Goal: Task Accomplishment & Management: Manage account settings

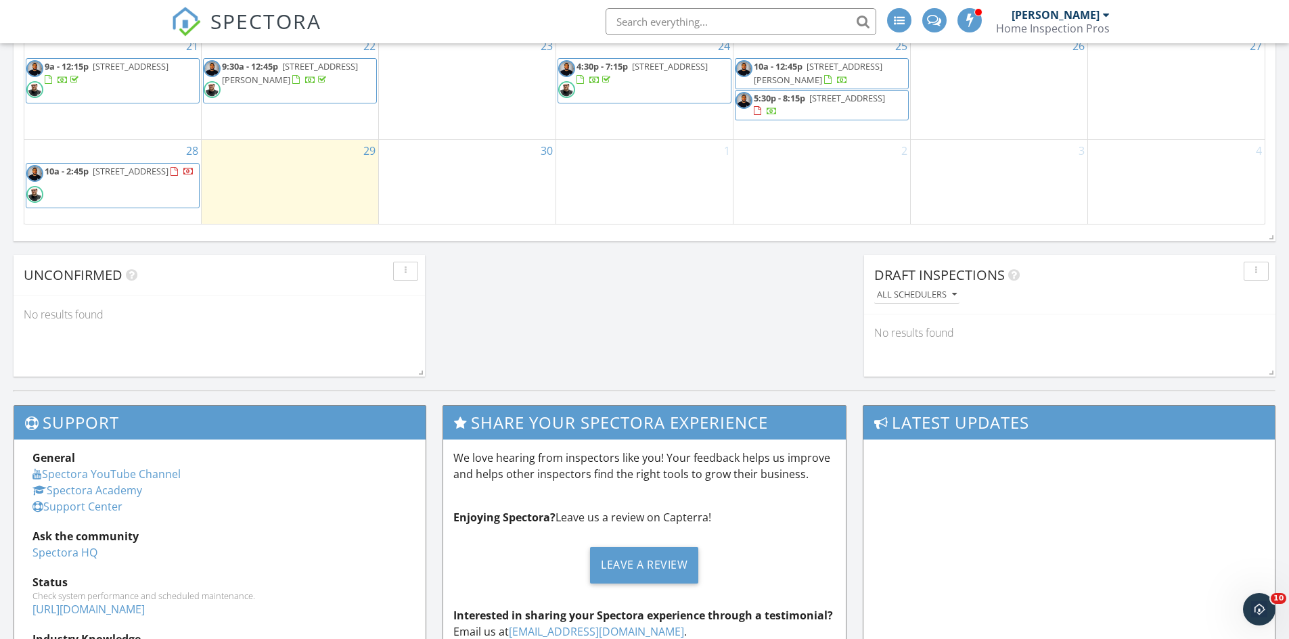
scroll to position [1015, 0]
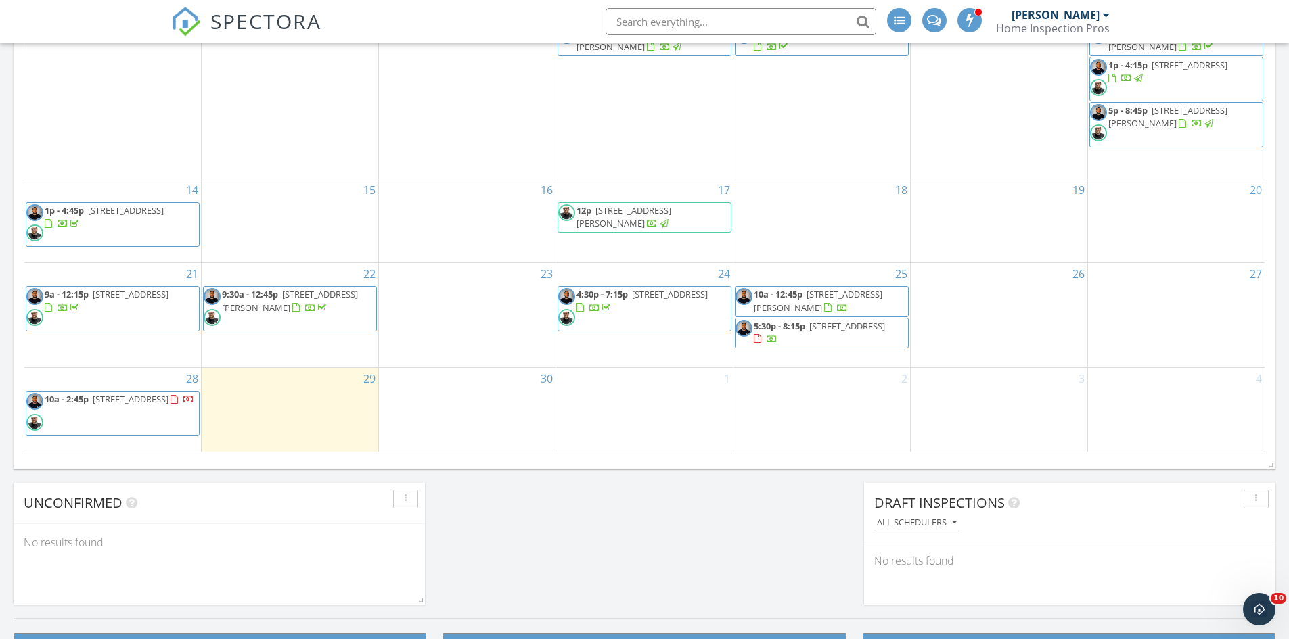
click at [868, 323] on span "70 Buckingham Dr, Willingboro 08046" at bounding box center [847, 326] width 76 height 12
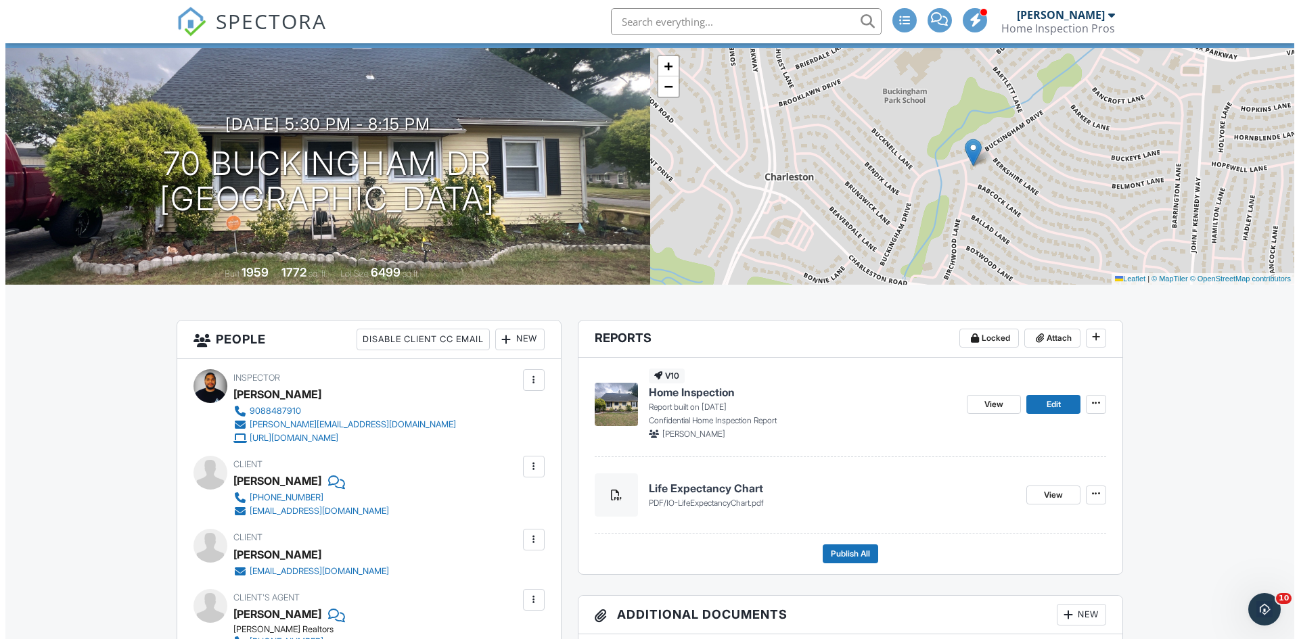
scroll to position [68, 0]
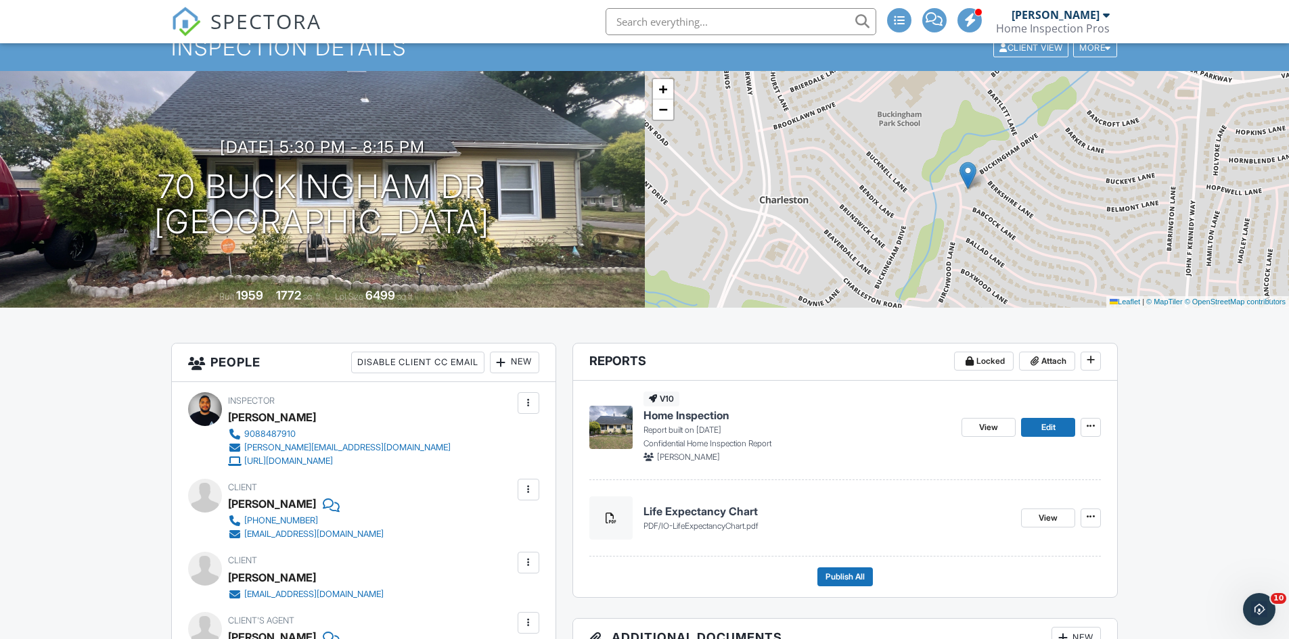
click at [526, 369] on div "New" at bounding box center [514, 363] width 49 height 22
click at [571, 541] on li "Add Another Person" at bounding box center [563, 539] width 133 height 34
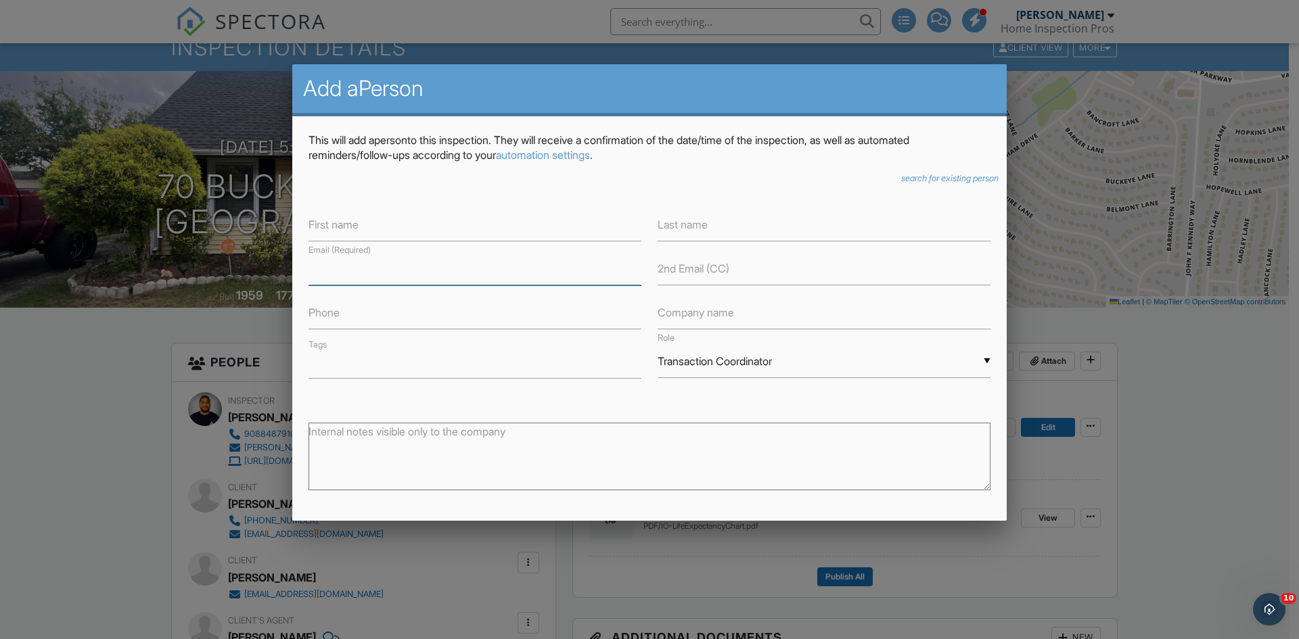
click at [389, 280] on input "text" at bounding box center [474, 268] width 333 height 33
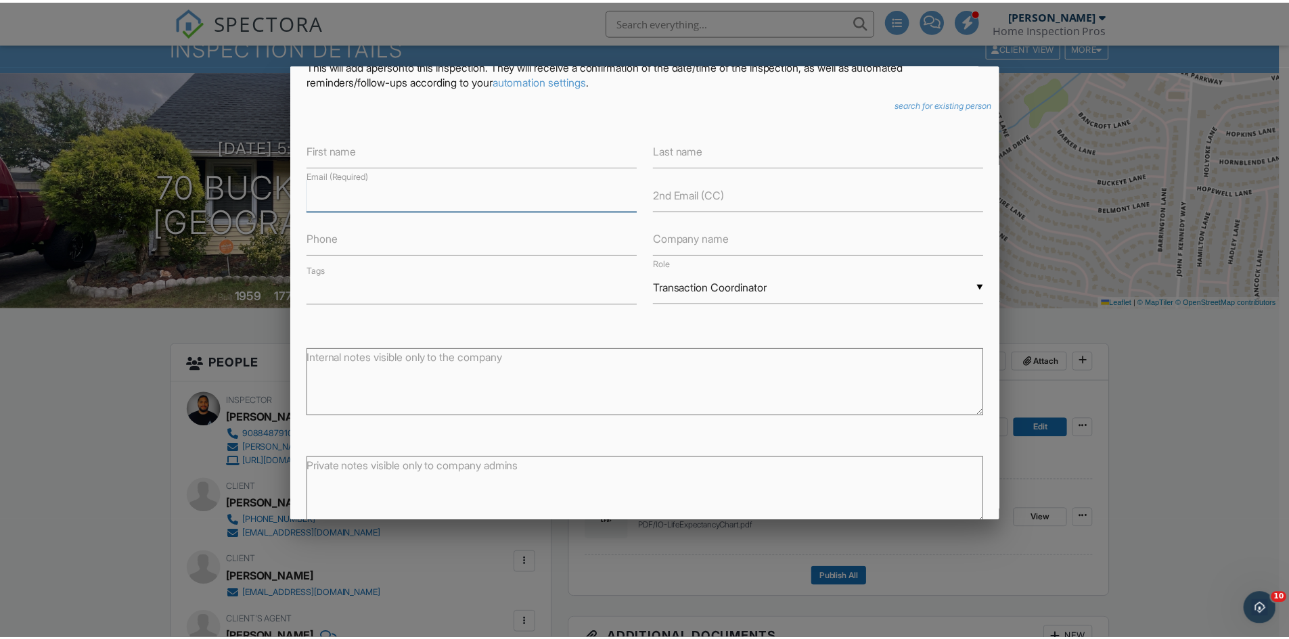
scroll to position [153, 0]
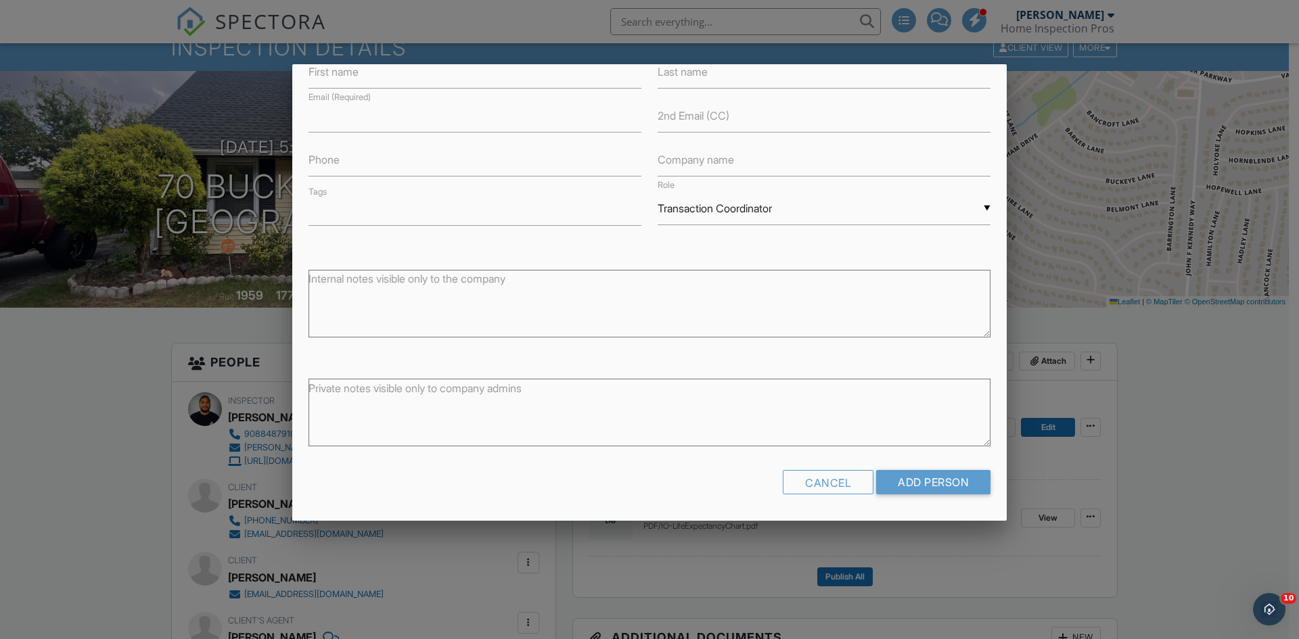
click at [836, 487] on div "Cancel" at bounding box center [828, 482] width 91 height 24
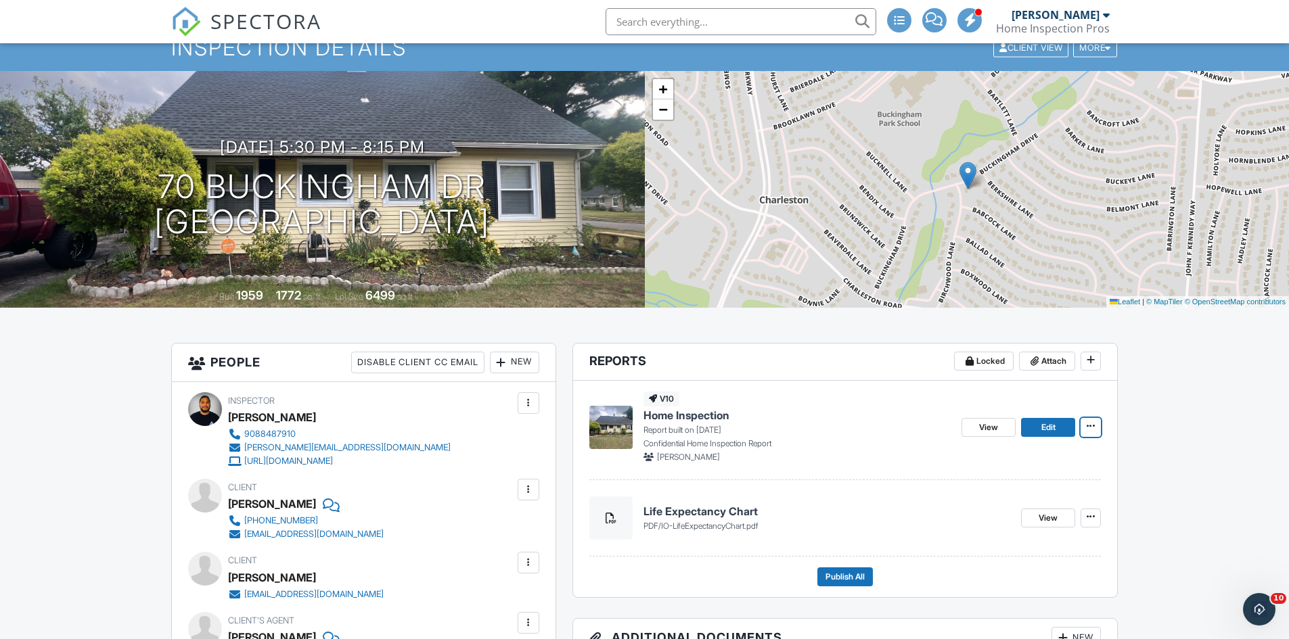
click at [1099, 429] on button at bounding box center [1090, 427] width 20 height 19
click at [807, 438] on p "Confidential Home Inspection Report" at bounding box center [797, 444] width 308 height 12
click at [792, 409] on h4 "Home Inspection" at bounding box center [797, 415] width 308 height 15
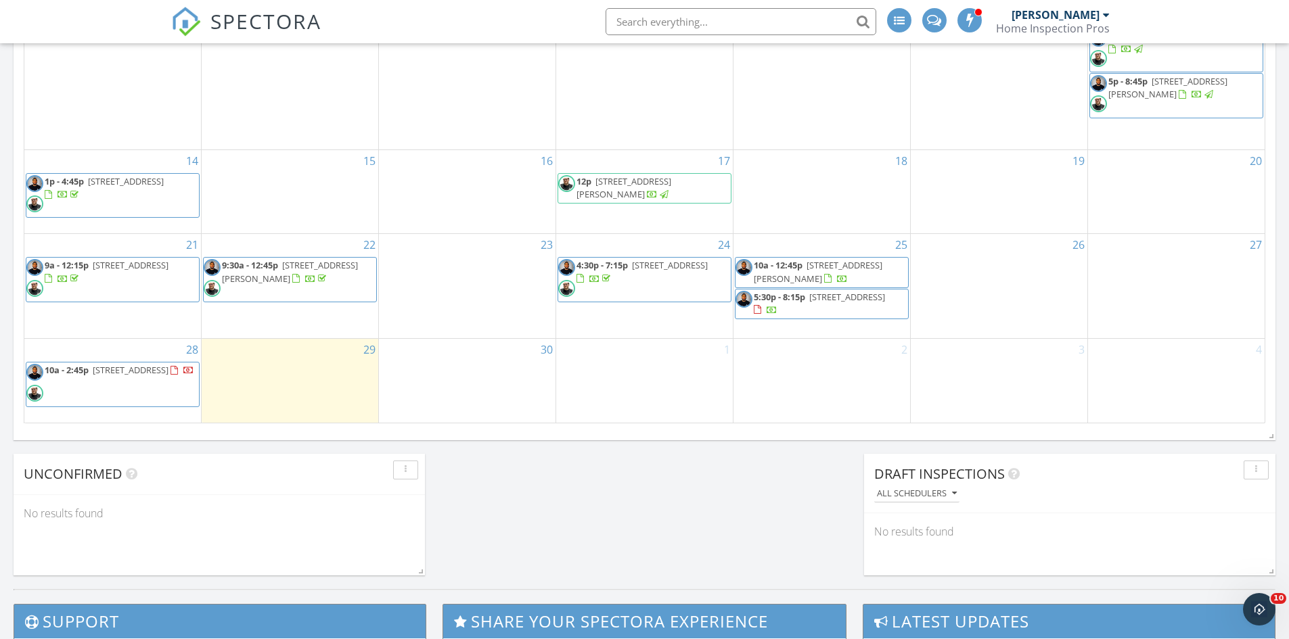
scroll to position [1045, 0]
click at [884, 294] on span "70 Buckingham Dr, Willingboro 08046" at bounding box center [847, 296] width 76 height 12
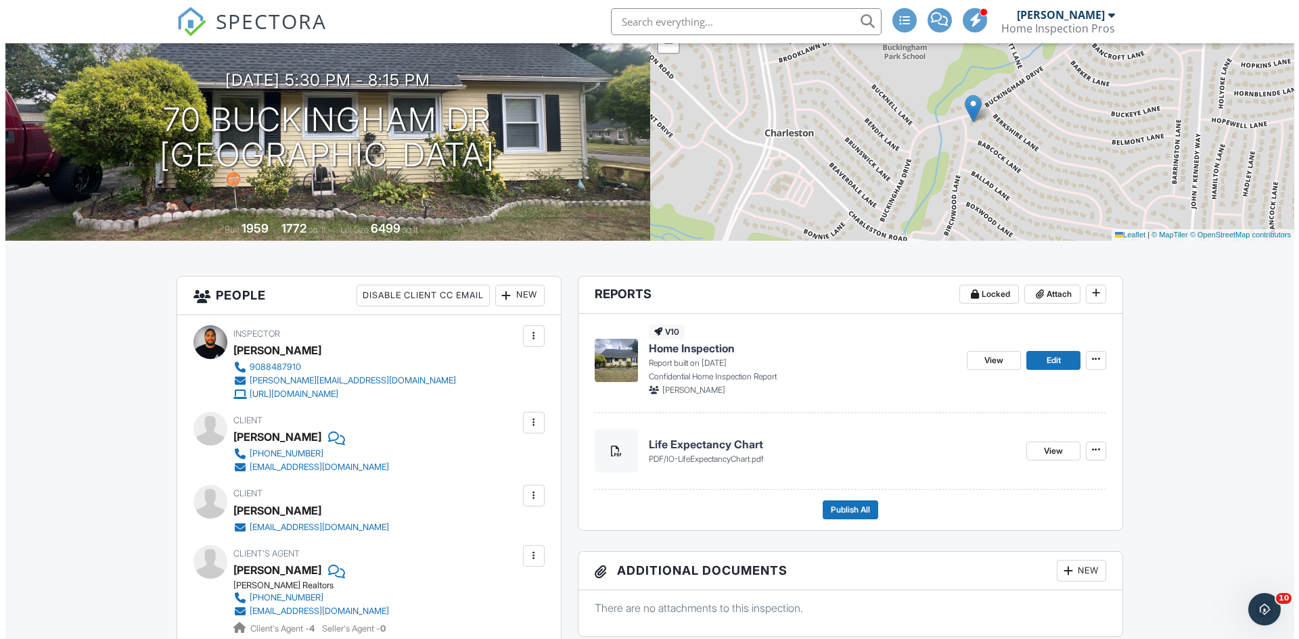
scroll to position [135, 0]
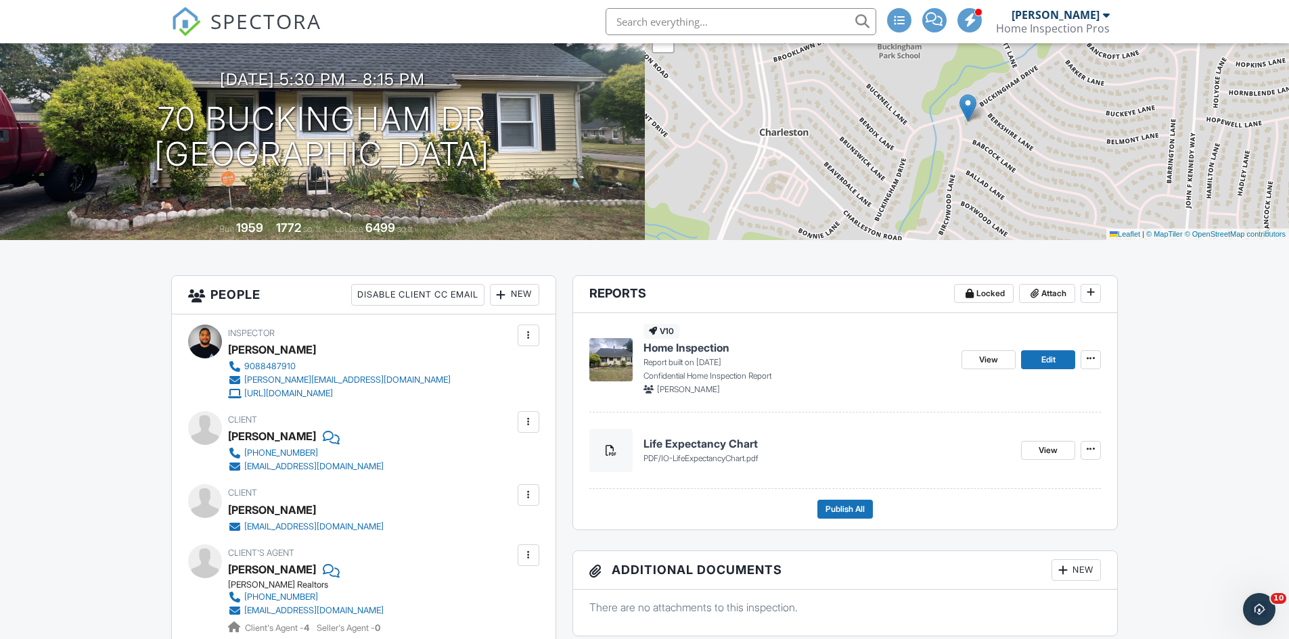
click at [503, 286] on div "New" at bounding box center [514, 295] width 49 height 22
click at [567, 474] on li "Add Another Person" at bounding box center [563, 472] width 133 height 34
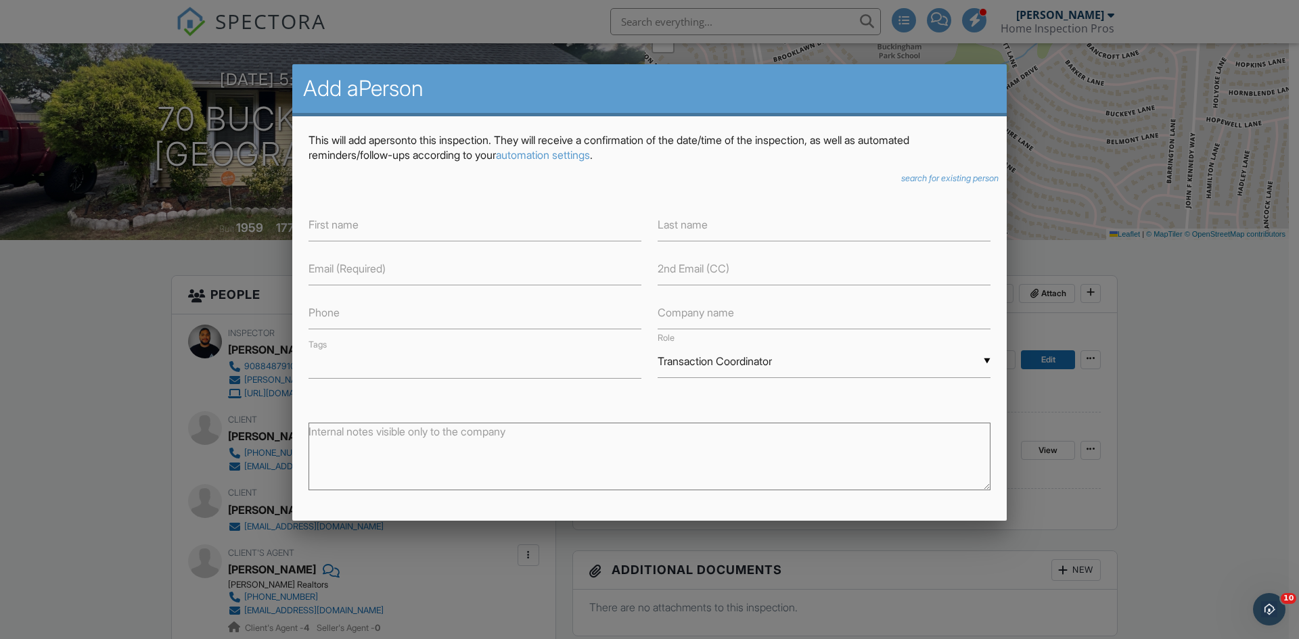
click at [386, 271] on label "Email (Required)" at bounding box center [346, 268] width 77 height 15
click at [414, 267] on input "text" at bounding box center [474, 268] width 333 height 33
click at [415, 232] on input "text" at bounding box center [474, 224] width 333 height 33
type input "H"
type input "Jason"
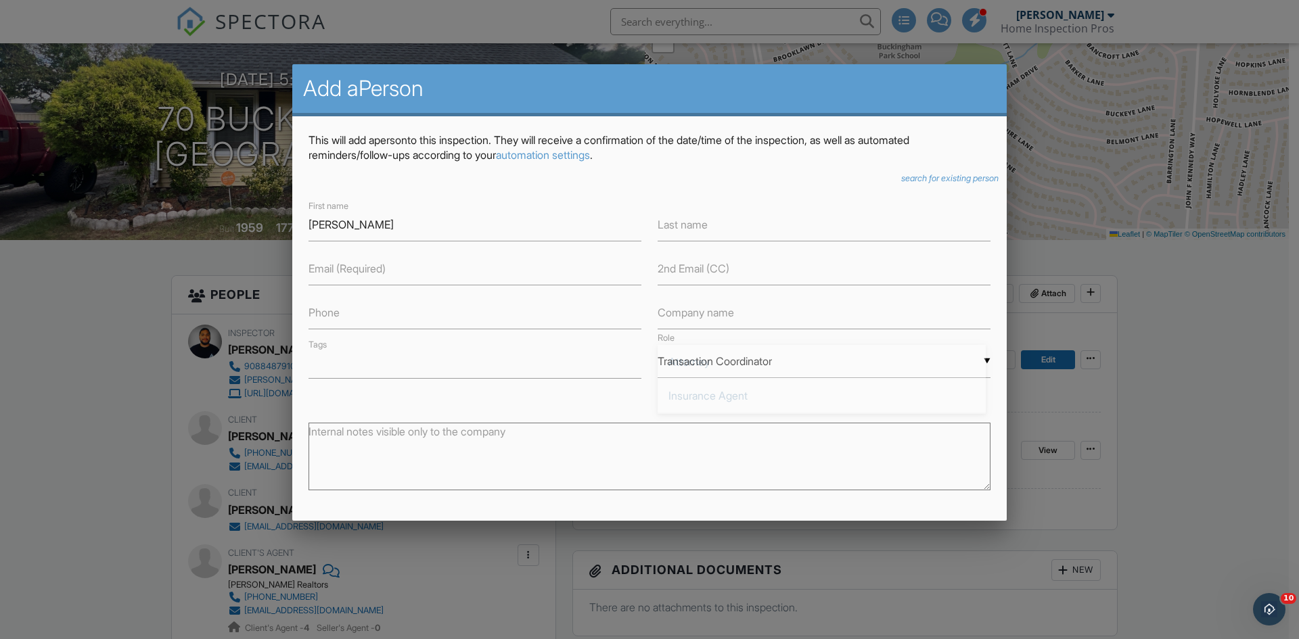
scroll to position [9, 0]
click at [724, 364] on div "▼ Transaction Coordinator Attorney Insurance Agent Transaction Coordinator Titl…" at bounding box center [824, 361] width 333 height 33
click at [724, 364] on span "Attorney" at bounding box center [822, 362] width 328 height 34
type input "Attorney"
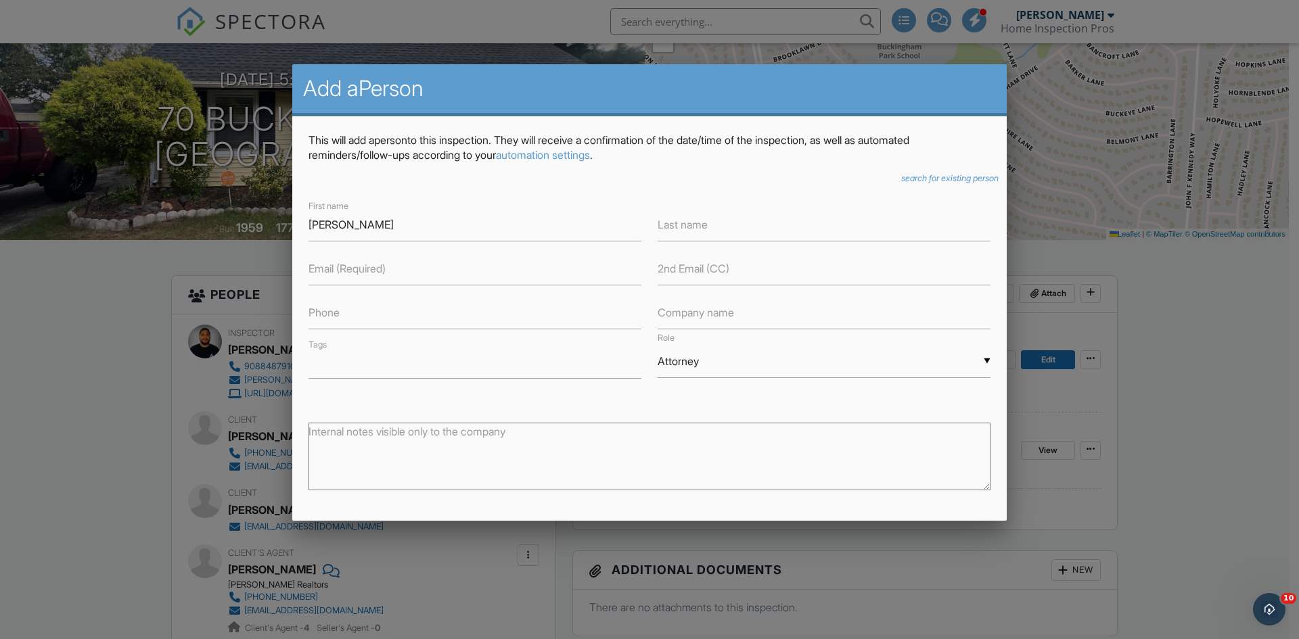
click at [350, 267] on label "Email (Required)" at bounding box center [346, 268] width 77 height 15
click at [331, 261] on label "Email (Required)" at bounding box center [346, 268] width 77 height 15
click at [338, 273] on label "Email (Required)" at bounding box center [346, 268] width 77 height 15
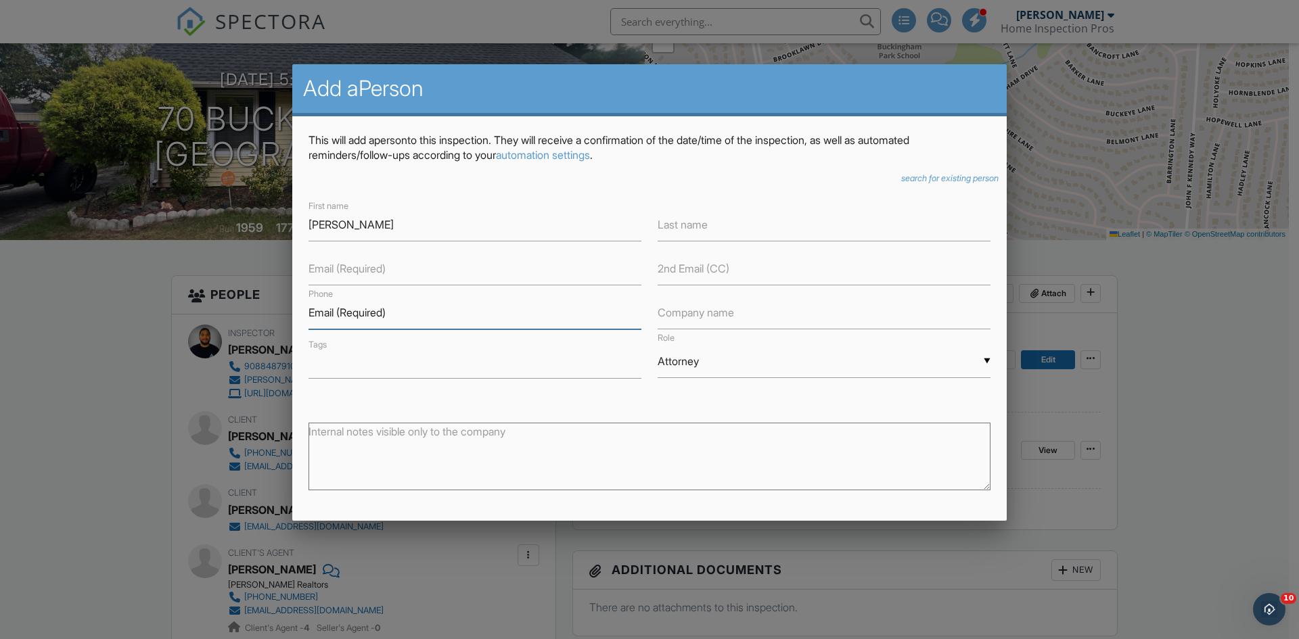
type input "Email (Required)"
click at [498, 274] on input "text" at bounding box center [474, 268] width 333 height 33
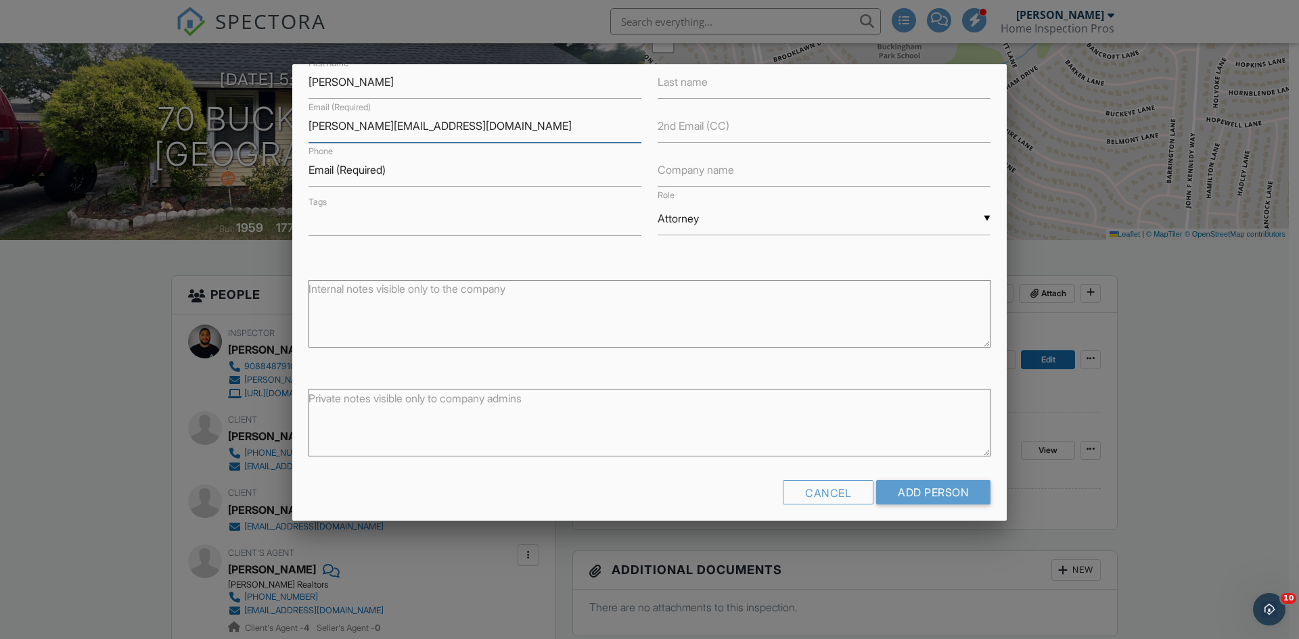
scroll to position [153, 0]
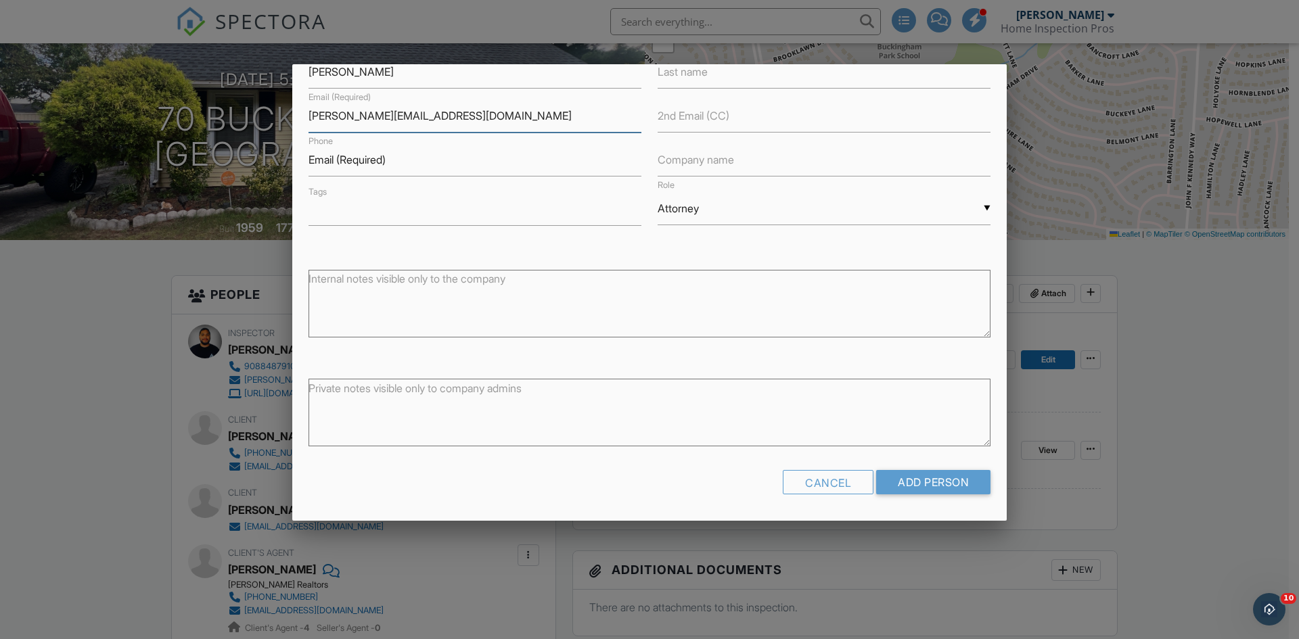
type input "jason@jsdlegalnj.com"
click at [967, 484] on input "Add Person" at bounding box center [933, 482] width 114 height 24
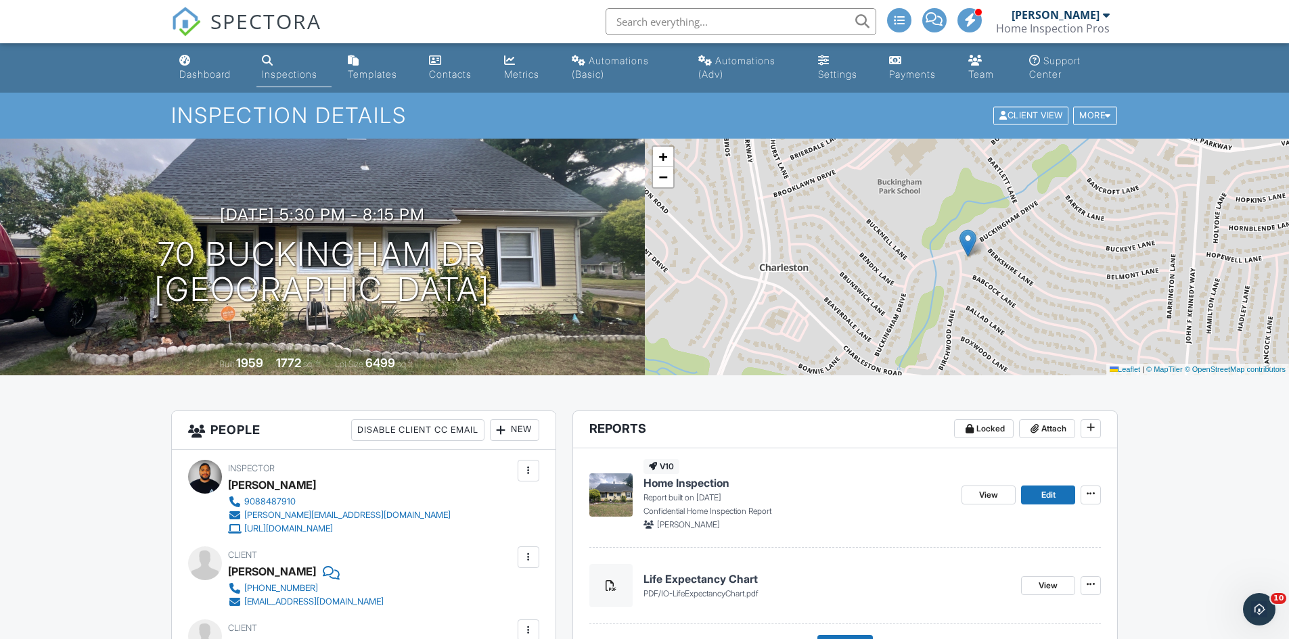
click at [196, 72] on div "Dashboard" at bounding box center [204, 74] width 51 height 12
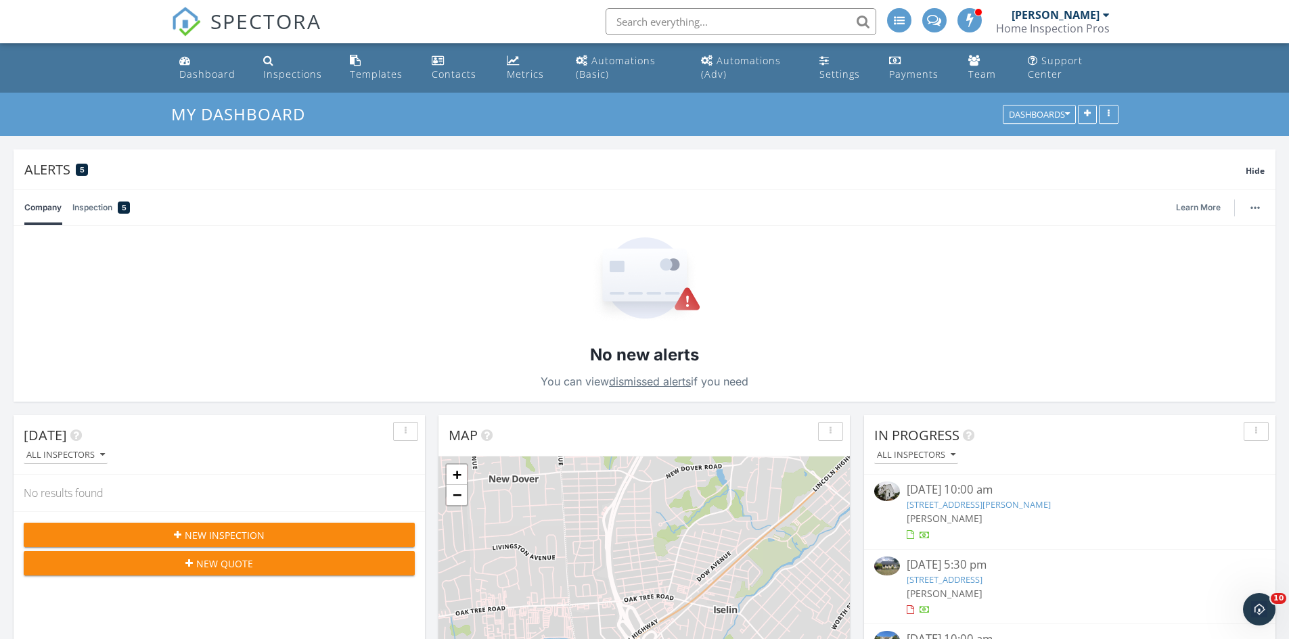
click at [1258, 179] on div "Alerts 5 Hide" at bounding box center [645, 170] width 1262 height 40
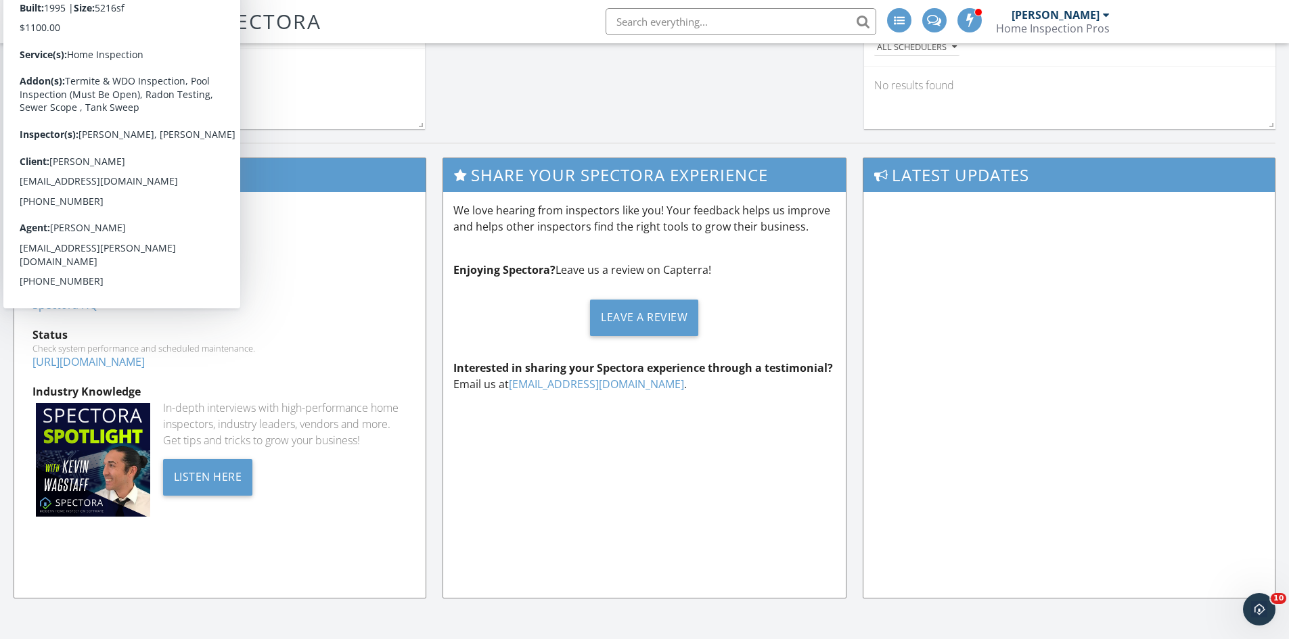
scroll to position [804, 0]
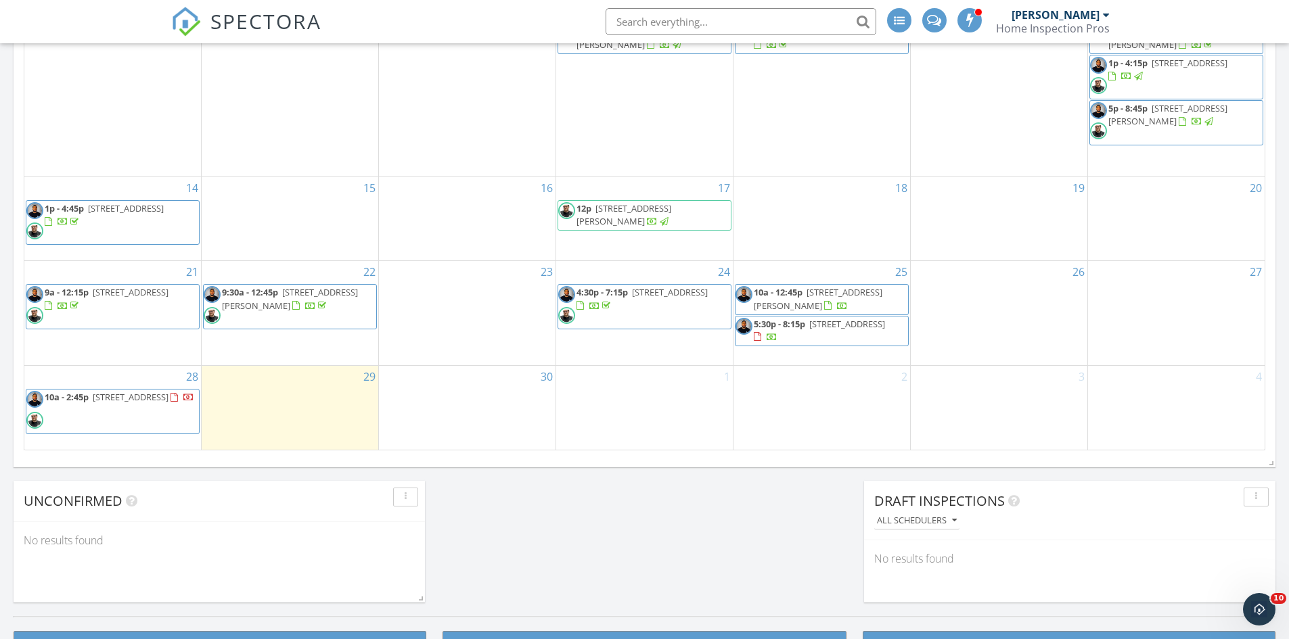
click at [116, 400] on span "[STREET_ADDRESS]" at bounding box center [131, 397] width 76 height 12
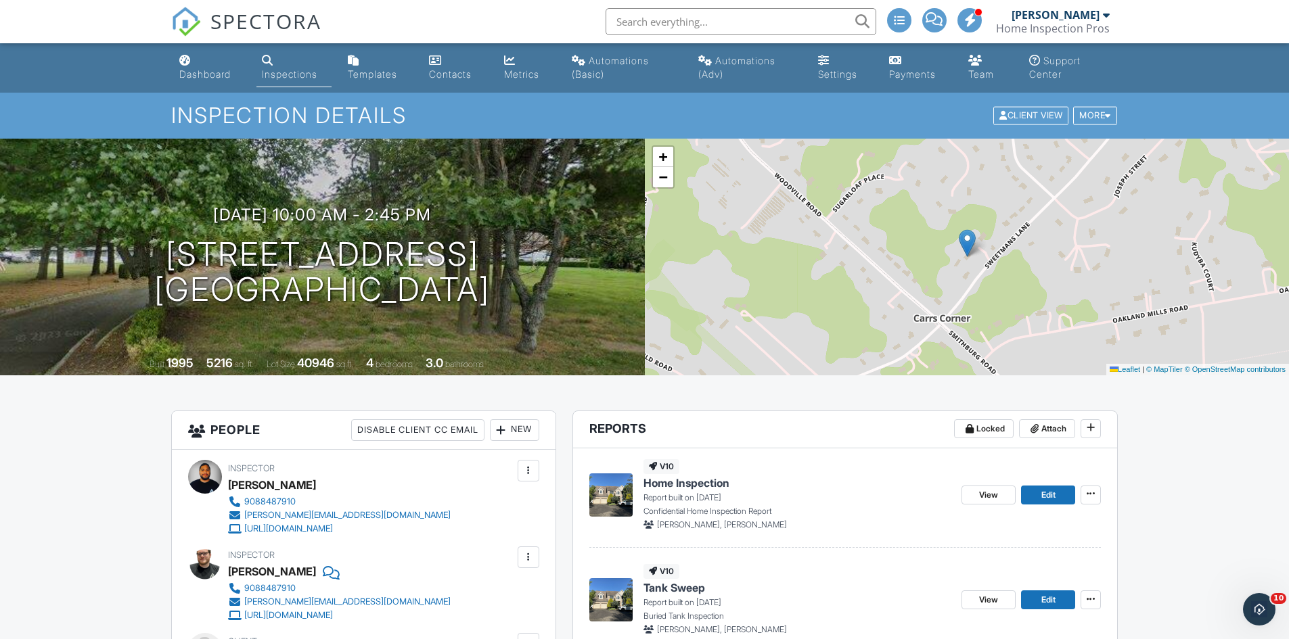
click at [225, 72] on div "Dashboard" at bounding box center [204, 74] width 51 height 12
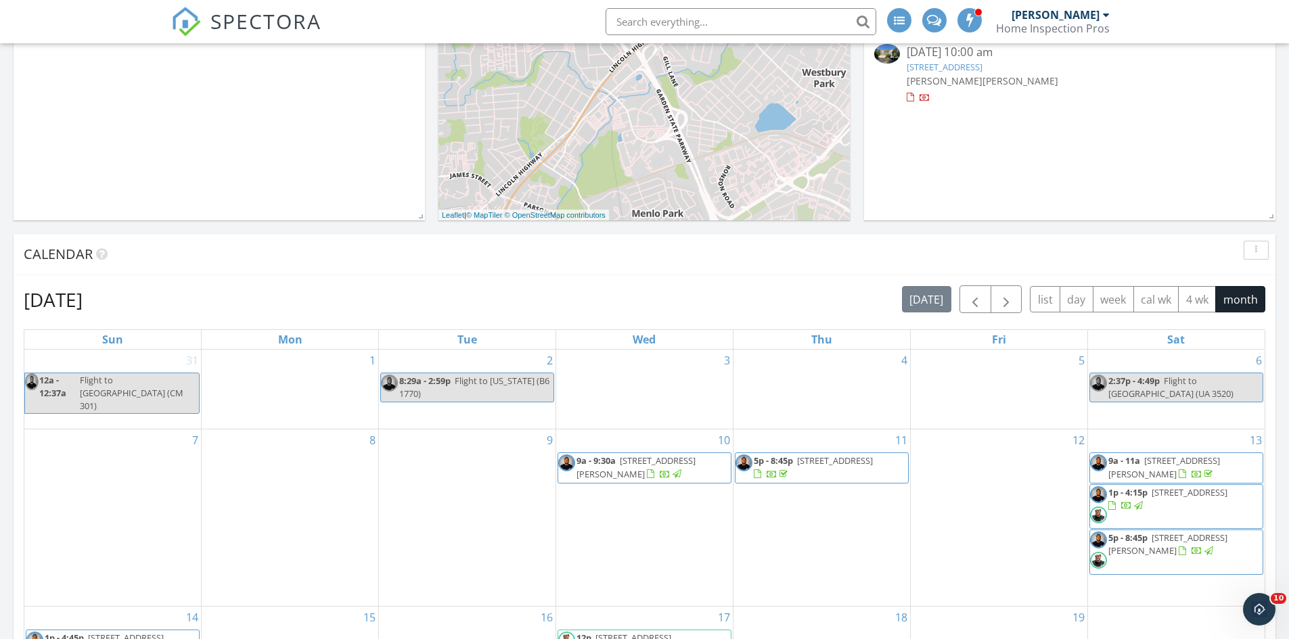
scroll to position [97, 0]
